Goal: Answer question/provide support: Share knowledge or assist other users

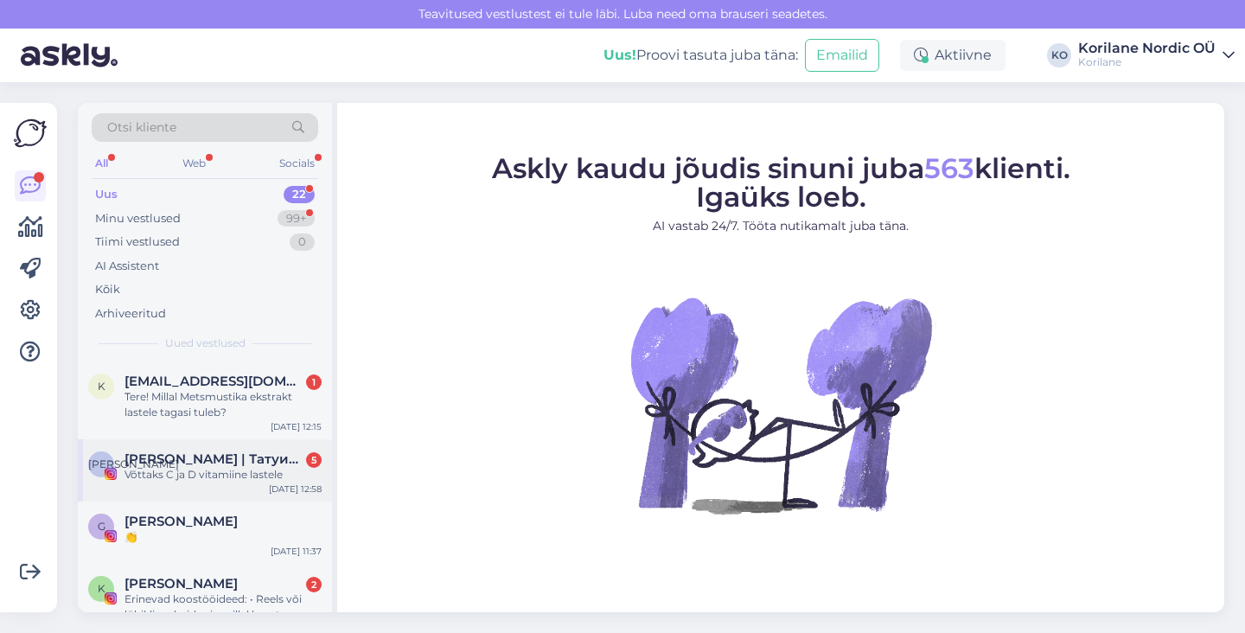
click at [183, 476] on div "Võttaks C ja D vitamiine lastele" at bounding box center [223, 475] width 197 height 16
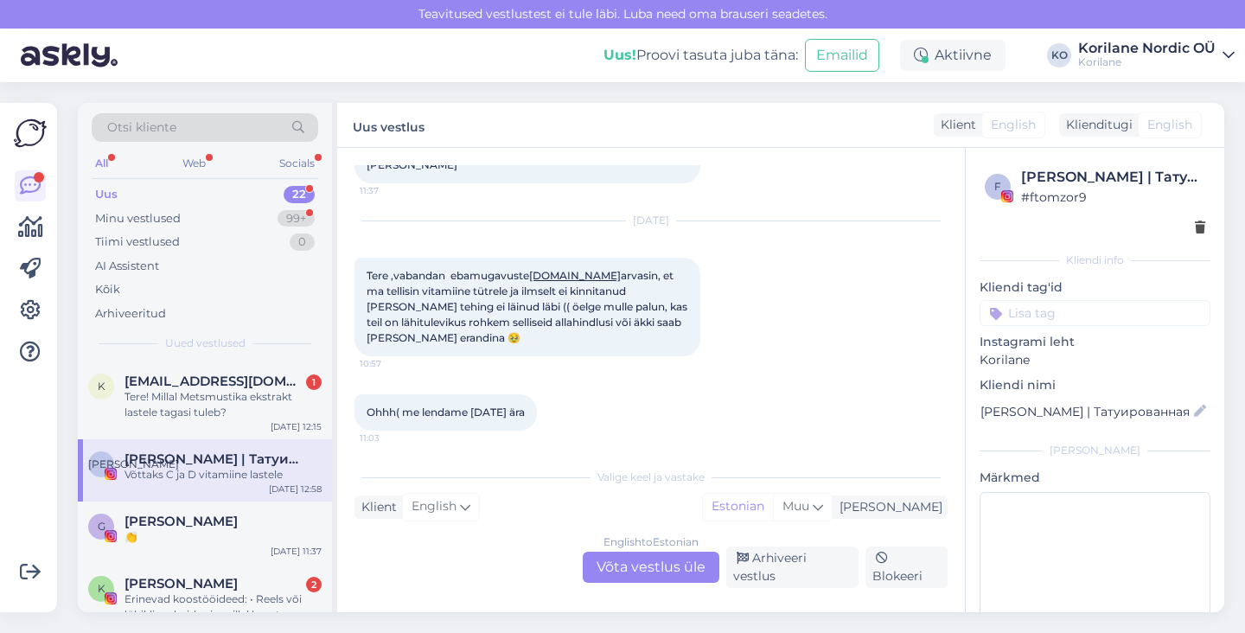
scroll to position [642, 0]
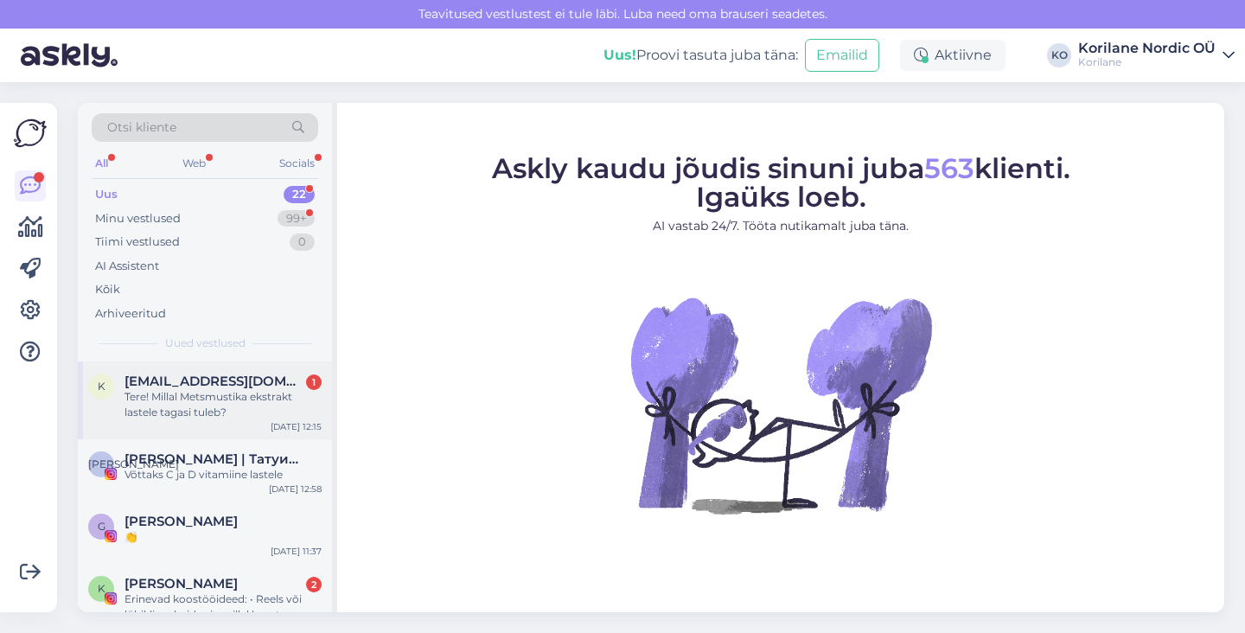
click at [221, 380] on span "[EMAIL_ADDRESS][DOMAIN_NAME]" at bounding box center [215, 382] width 180 height 16
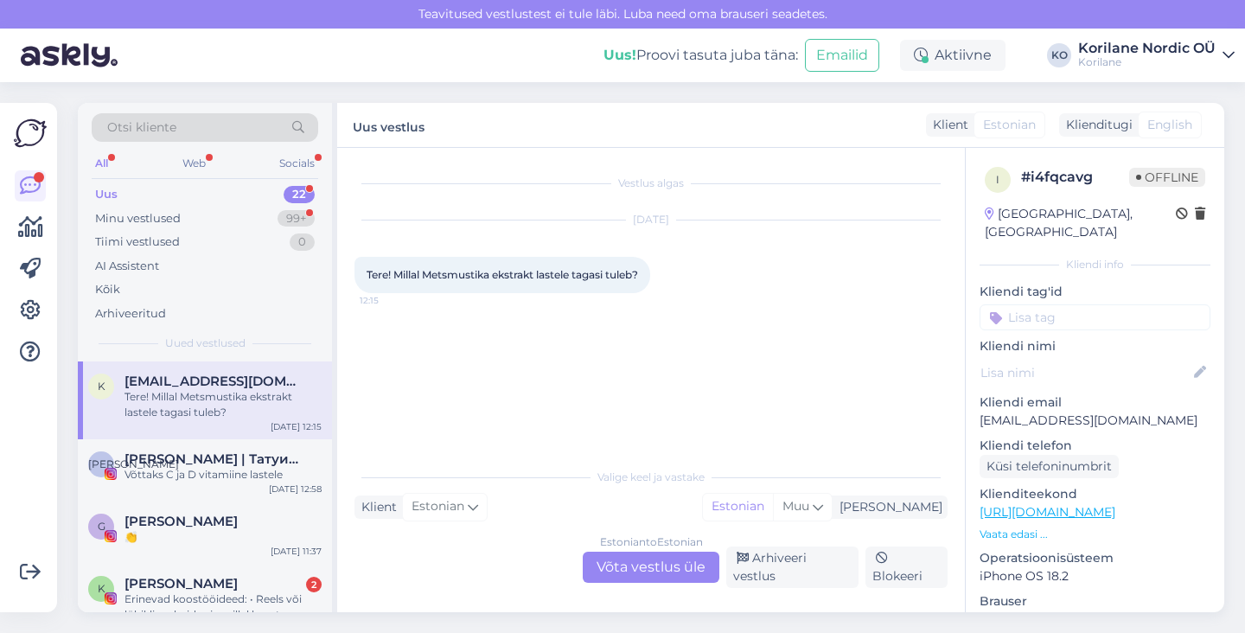
click at [647, 577] on div "Estonian to Estonian Võta vestlus üle" at bounding box center [651, 567] width 137 height 31
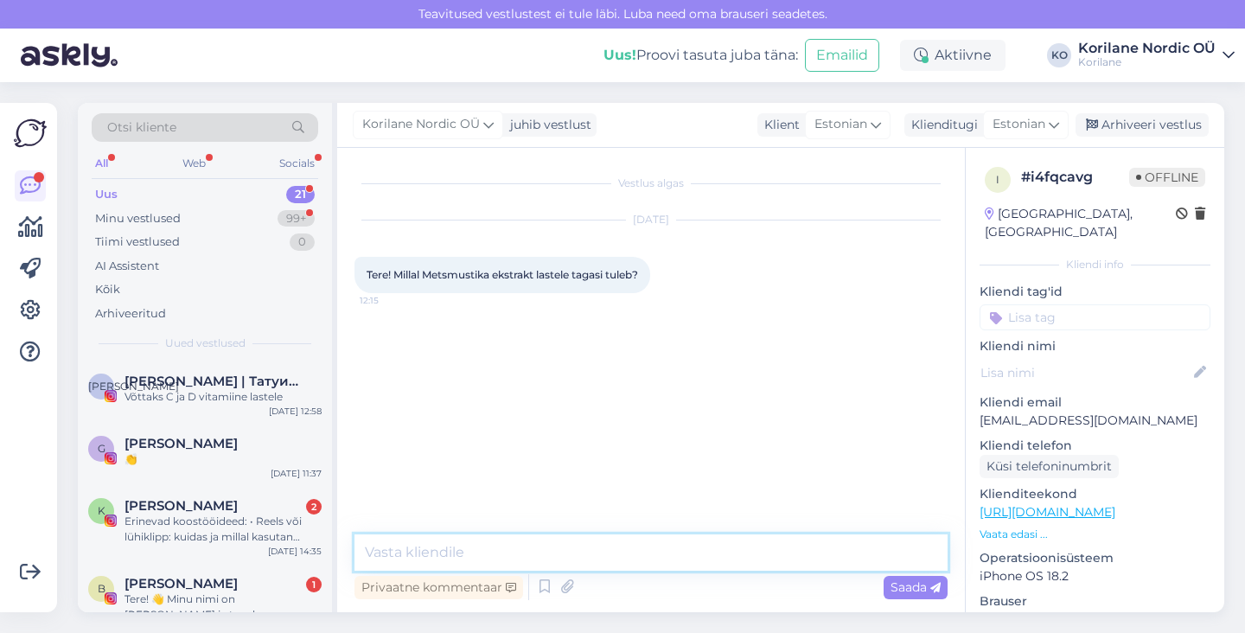
click at [554, 550] on textarea at bounding box center [650, 552] width 593 height 36
type textarea "Tere!"
